Goal: Task Accomplishment & Management: Use online tool/utility

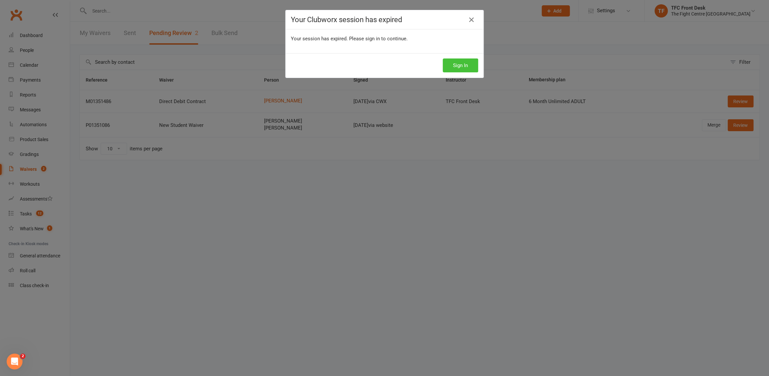
click at [454, 62] on button "Sign In" at bounding box center [460, 66] width 35 height 14
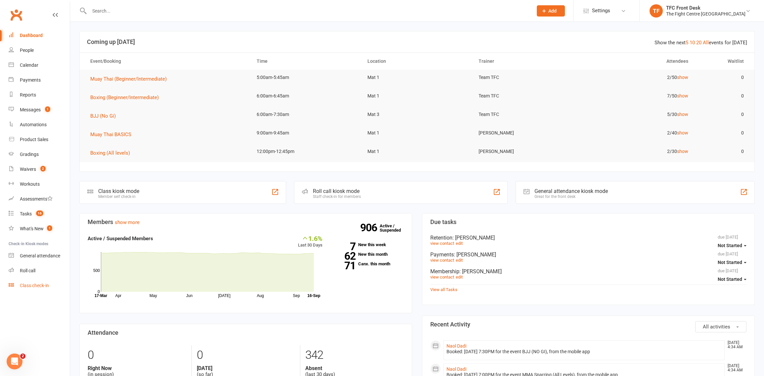
click at [25, 279] on link "Class check-in" at bounding box center [39, 286] width 61 height 15
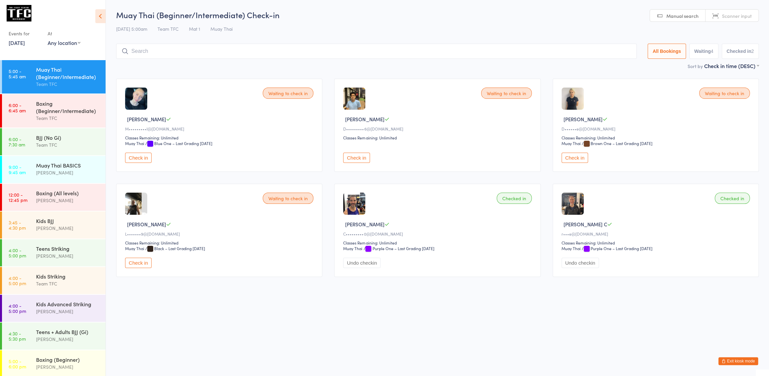
click at [43, 75] on div "Muay Thai (Beginner/Intermediate)" at bounding box center [68, 73] width 64 height 15
click at [97, 104] on div "Boxing (Beginner/Intermediate) Team TFC" at bounding box center [70, 110] width 69 height 33
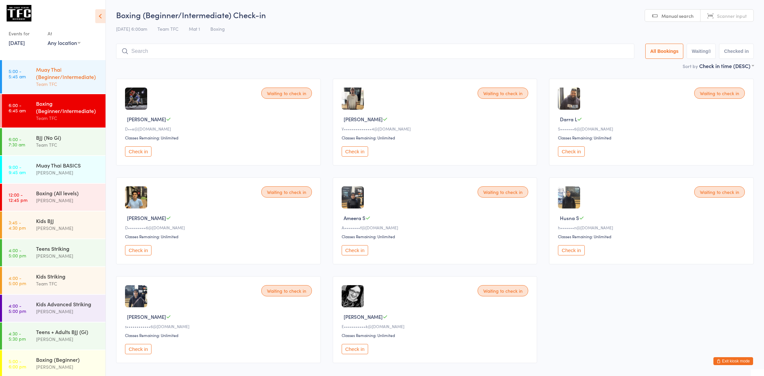
click at [67, 75] on div "Muay Thai (Beginner/Intermediate)" at bounding box center [68, 73] width 64 height 15
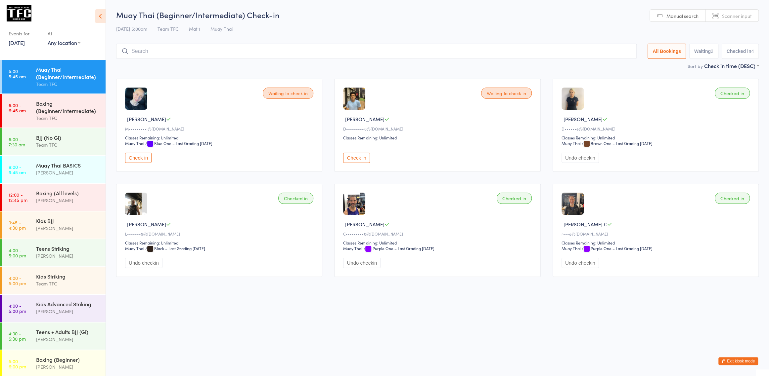
click at [67, 75] on div "Muay Thai (Beginner/Intermediate)" at bounding box center [68, 73] width 64 height 15
click at [80, 88] on div "Muay Thai (Beginner/Intermediate) Team TFC" at bounding box center [70, 76] width 69 height 33
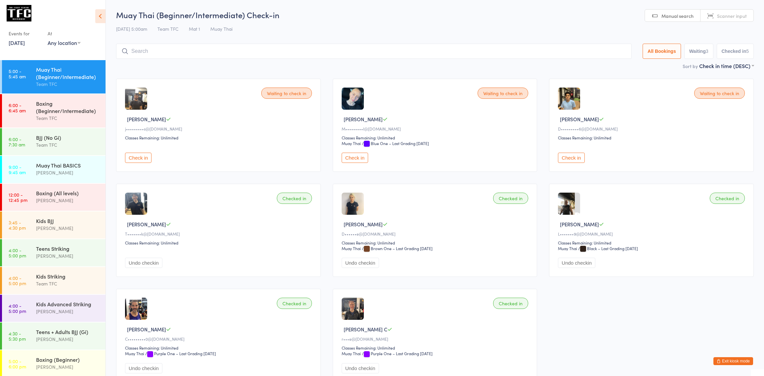
click at [726, 360] on button "Exit kiosk mode" at bounding box center [734, 362] width 40 height 8
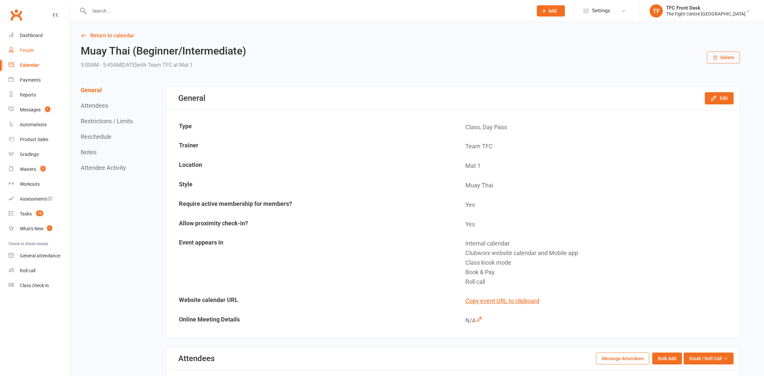
click at [25, 50] on div "People" at bounding box center [27, 50] width 14 height 5
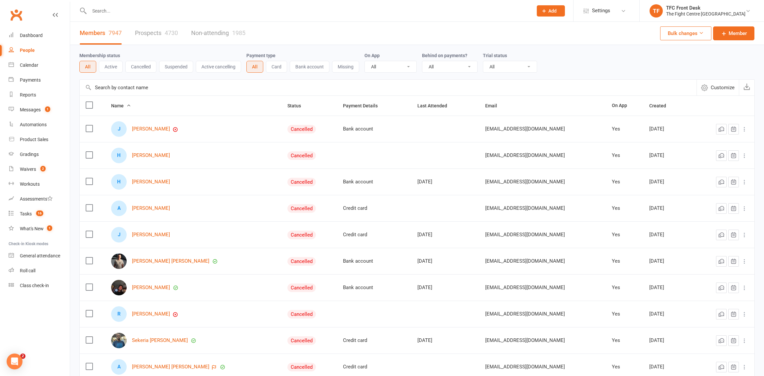
click at [111, 10] on input "text" at bounding box center [307, 10] width 441 height 9
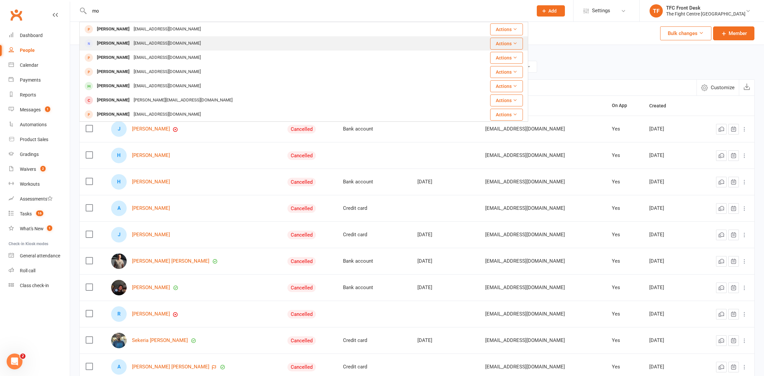
type input "m"
